Goal: Transaction & Acquisition: Subscribe to service/newsletter

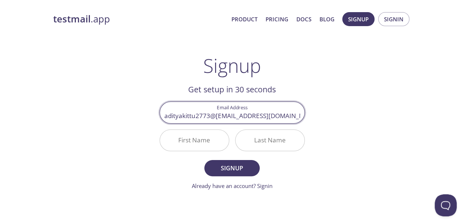
drag, startPoint x: 219, startPoint y: 114, endPoint x: 120, endPoint y: 115, distance: 98.8
click at [120, 115] on div "testmail .app Product Pricing Docs Blog Signup Signin Signup Get setup in 30 se…" at bounding box center [232, 175] width 376 height 337
type input "[EMAIL_ADDRESS][DOMAIN_NAME]"
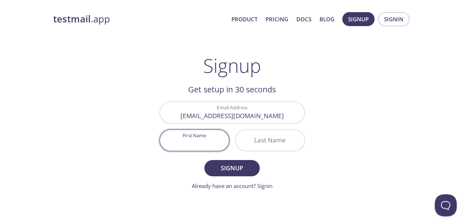
click at [180, 134] on input "First Name" at bounding box center [194, 140] width 69 height 21
type input "Aditya"
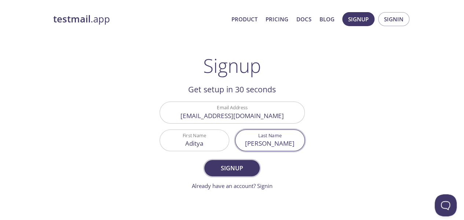
type input "[PERSON_NAME]"
click at [219, 167] on span "Signup" at bounding box center [232, 168] width 39 height 10
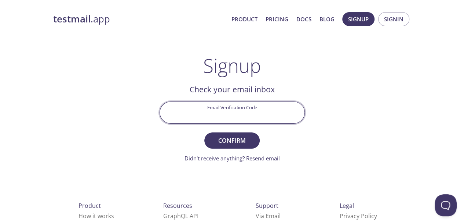
click at [248, 111] on input "Email Verification Code" at bounding box center [232, 112] width 145 height 21
paste input "6EB8YAH"
type input "6EB8YAH"
click at [230, 135] on span "Confirm" at bounding box center [232, 140] width 39 height 10
